Goal: Task Accomplishment & Management: Manage account settings

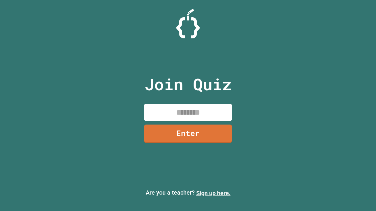
click at [213, 193] on link "Sign up here." at bounding box center [213, 193] width 34 height 7
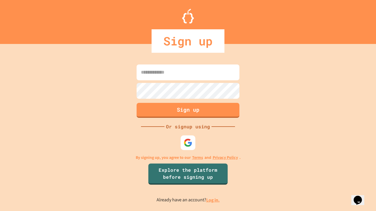
click at [213, 200] on link "Log in." at bounding box center [212, 200] width 13 height 6
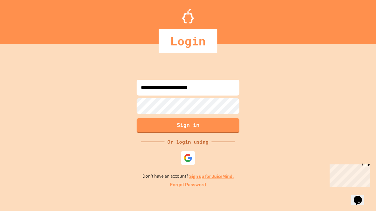
type input "**********"
